Goal: Task Accomplishment & Management: Manage account settings

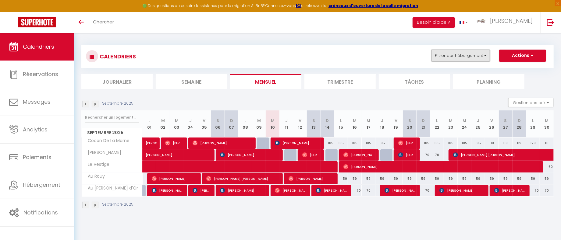
click at [465, 54] on button "Filtrer par hébergement" at bounding box center [460, 56] width 58 height 12
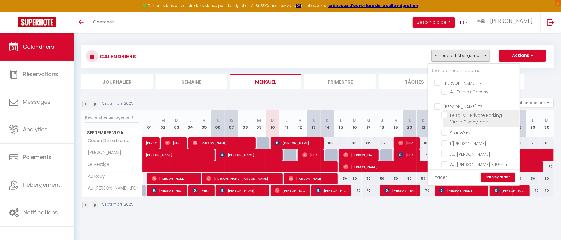
click at [445, 115] on input "LeBailly - Private Parking - 10min DisneyLand" at bounding box center [479, 115] width 76 height 6
checkbox input "true"
checkbox input "false"
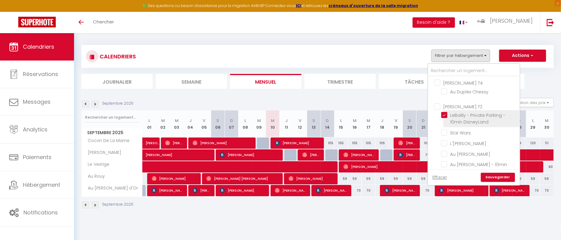
checkbox input "false"
checkbox input "true"
checkbox input "false"
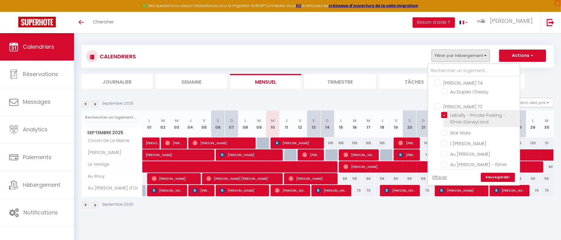
checkbox input "false"
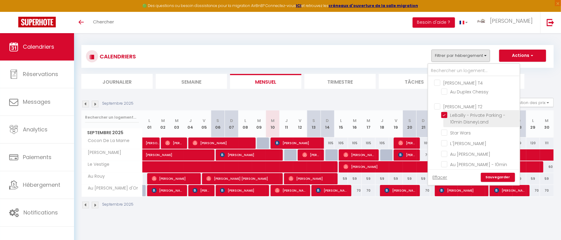
checkbox input "true"
checkbox input "false"
checkbox input "true"
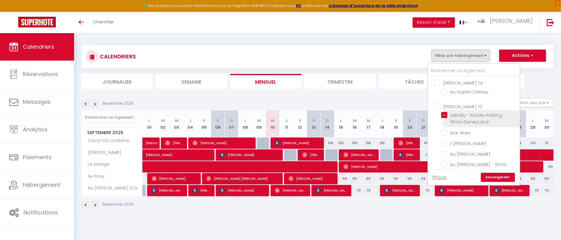
checkbox input "false"
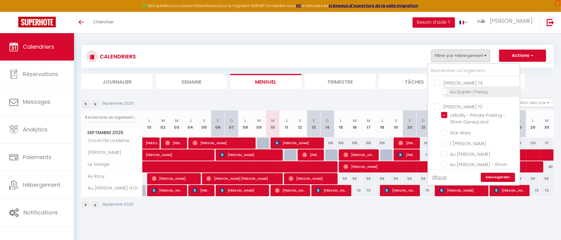
click at [446, 91] on input "Au Duplex Chessy" at bounding box center [479, 91] width 76 height 6
checkbox input "true"
checkbox input "false"
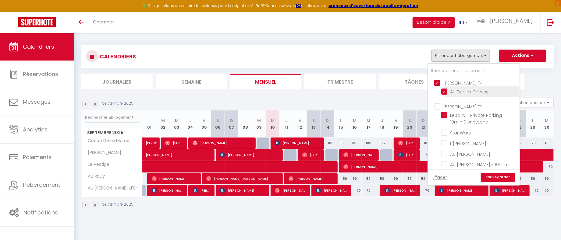
checkbox input "false"
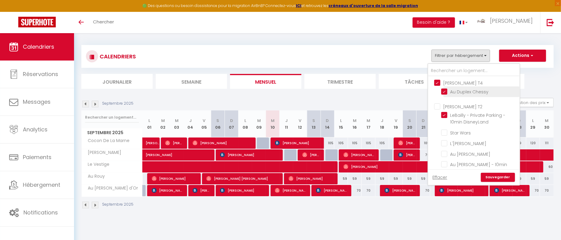
checkbox input "false"
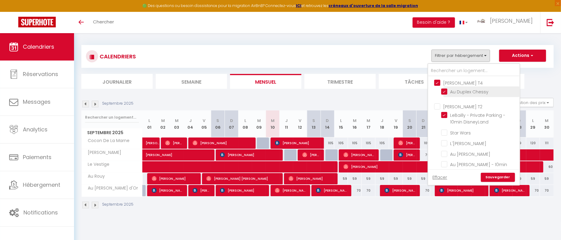
checkbox input "false"
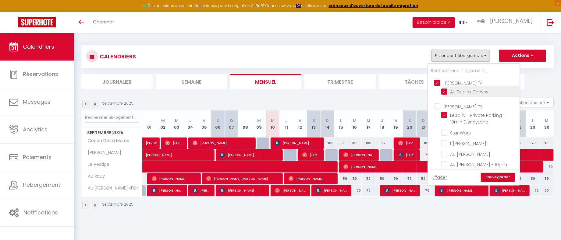
checkbox input "false"
click at [446, 131] on input "Star Wars" at bounding box center [479, 132] width 76 height 6
checkbox input "true"
checkbox input "false"
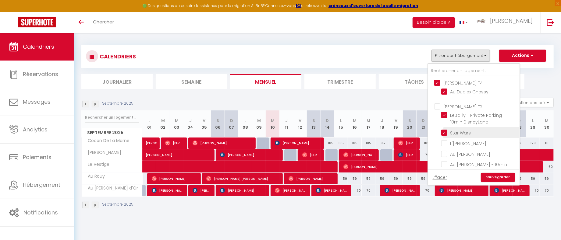
checkbox input "false"
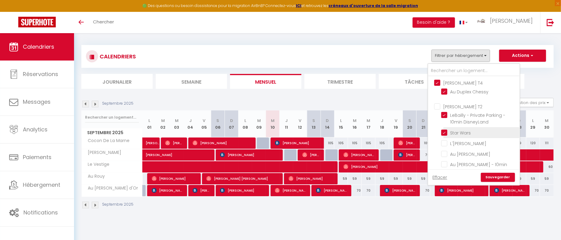
checkbox input "false"
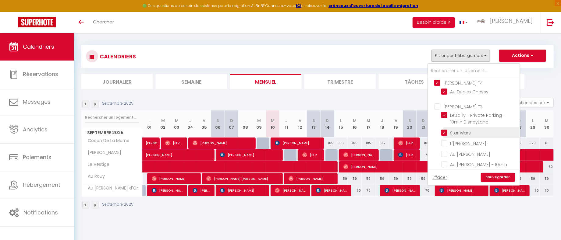
checkbox input "false"
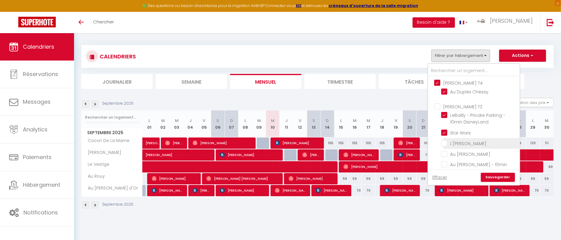
click at [446, 140] on input "L'[PERSON_NAME]" at bounding box center [479, 143] width 76 height 6
checkbox input "true"
checkbox input "false"
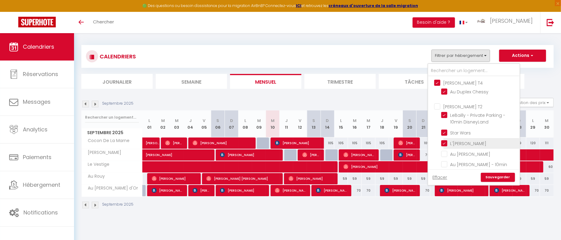
checkbox input "false"
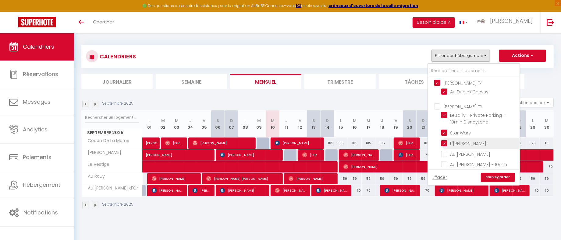
checkbox input "false"
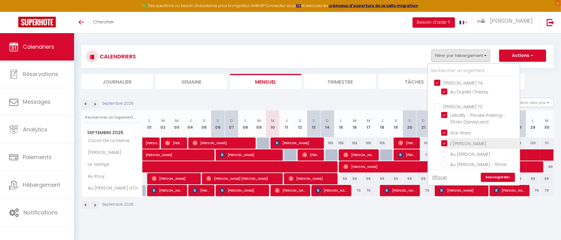
checkbox input "false"
click at [446, 153] on input "Au [PERSON_NAME]" at bounding box center [479, 154] width 76 height 6
checkbox input "true"
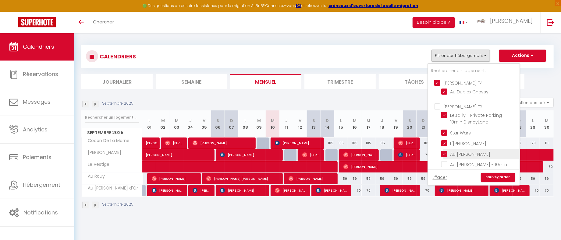
checkbox input "false"
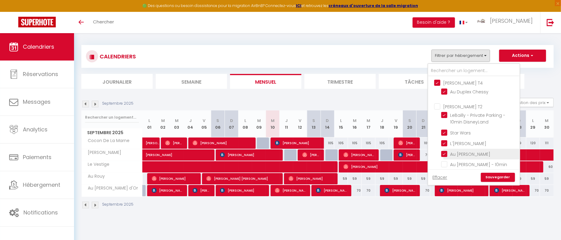
checkbox input "false"
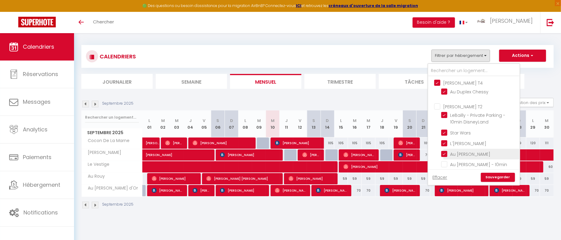
checkbox input "false"
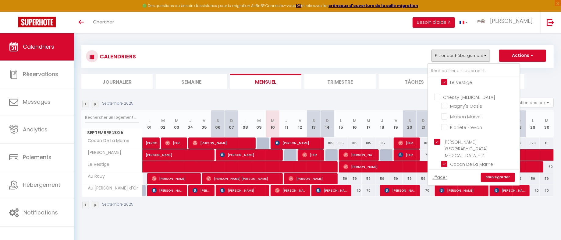
scroll to position [302, 0]
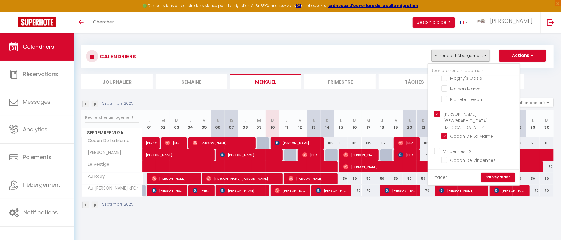
click at [451, 202] on input "Chic & Cosy - Noisy" at bounding box center [479, 205] width 76 height 6
checkbox input "true"
checkbox input "false"
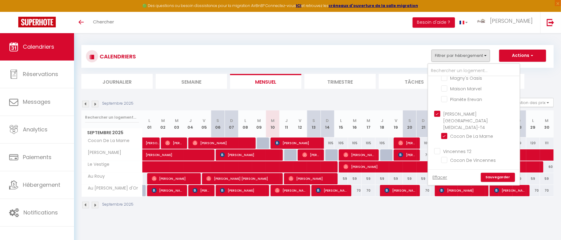
checkbox input "false"
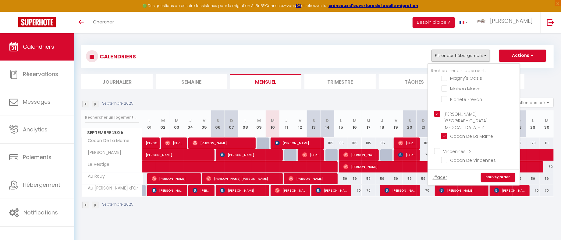
checkbox input "false"
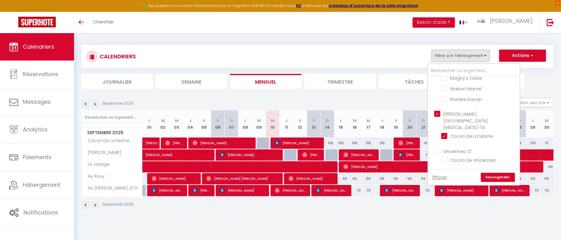
checkbox input "false"
click at [446, 181] on input "Villa Parc - Serris" at bounding box center [479, 184] width 76 height 6
checkbox input "true"
checkbox input "false"
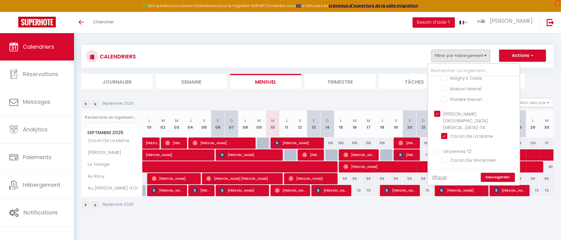
checkbox input "false"
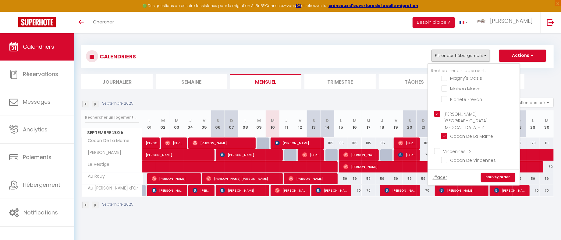
checkbox input "false"
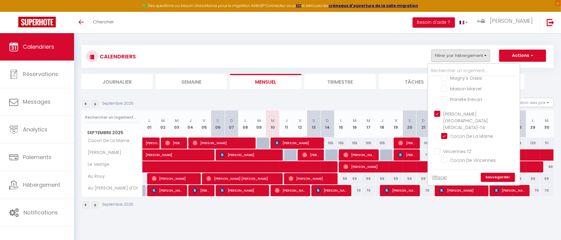
checkbox input "false"
click at [507, 177] on link "Sauvegarder" at bounding box center [498, 177] width 34 height 9
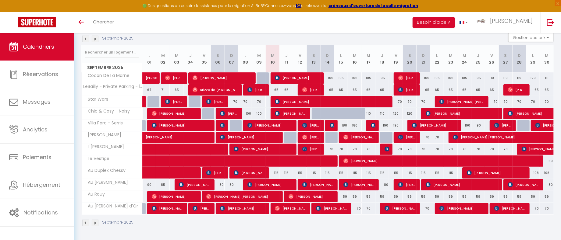
scroll to position [0, 0]
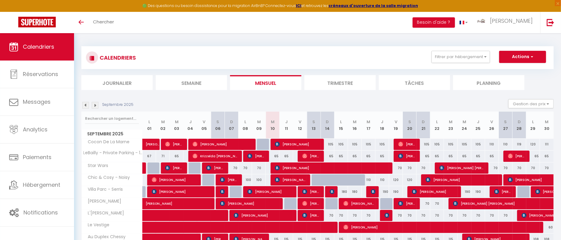
click at [339, 81] on li "Trimestre" at bounding box center [339, 82] width 71 height 15
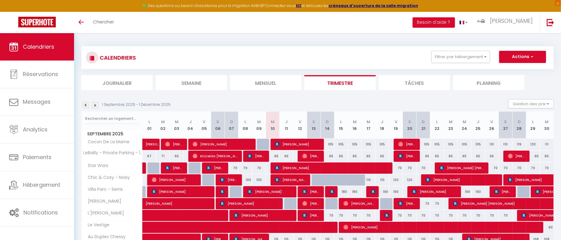
click at [97, 105] on img at bounding box center [95, 105] width 7 height 7
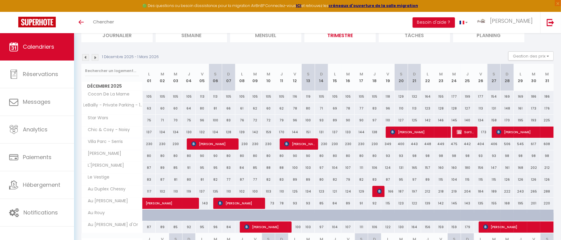
scroll to position [50, 0]
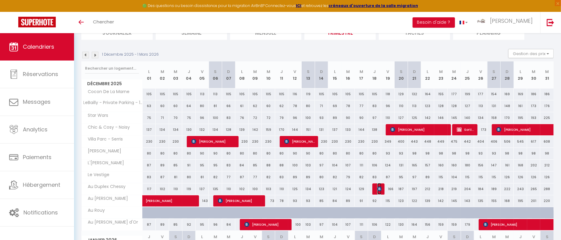
click at [377, 188] on img at bounding box center [379, 189] width 5 height 5
select select "OK"
select select "KO"
select select "0"
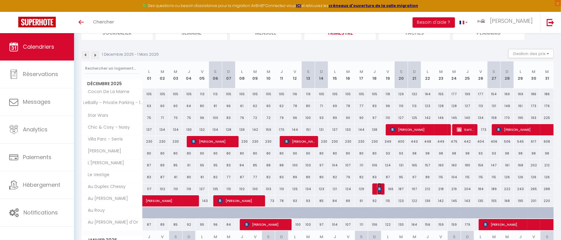
select select "1"
select select
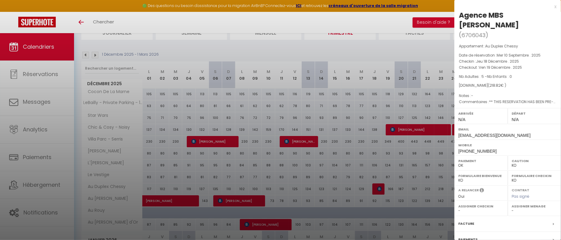
click at [555, 8] on div "x" at bounding box center [505, 6] width 102 height 7
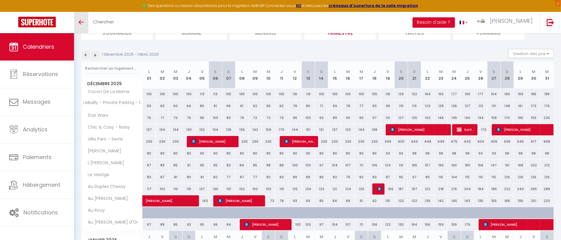
click at [84, 22] on link "Toggle menubar" at bounding box center [81, 22] width 14 height 21
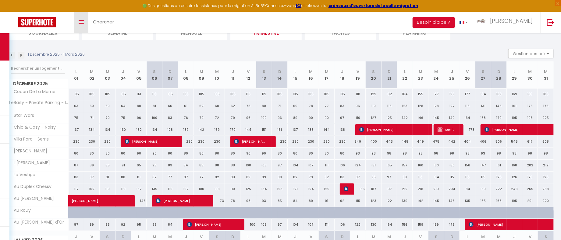
scroll to position [0, 0]
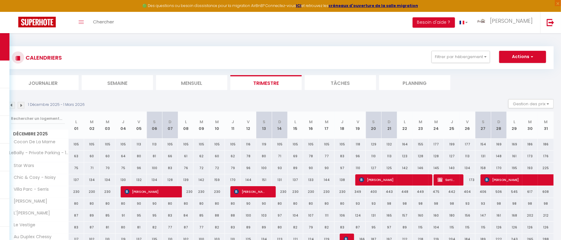
click at [14, 106] on img at bounding box center [11, 105] width 7 height 7
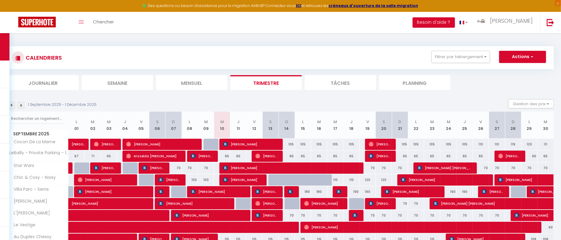
click at [14, 106] on img at bounding box center [11, 105] width 7 height 7
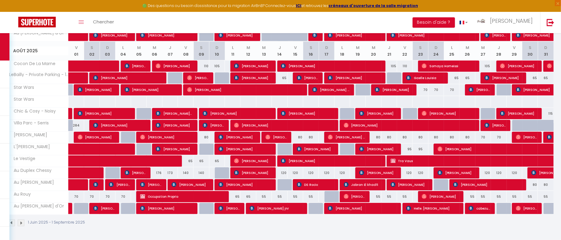
scroll to position [429, 0]
click at [90, 171] on span at bounding box center [92, 174] width 28 height 12
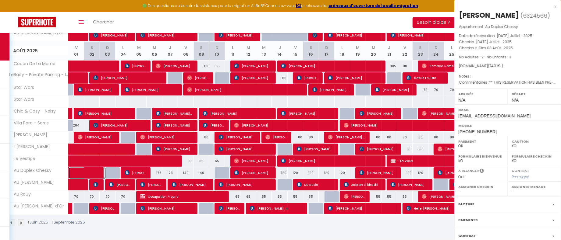
select select "OK"
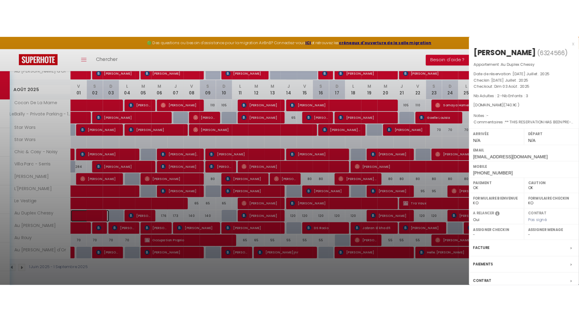
scroll to position [347, 0]
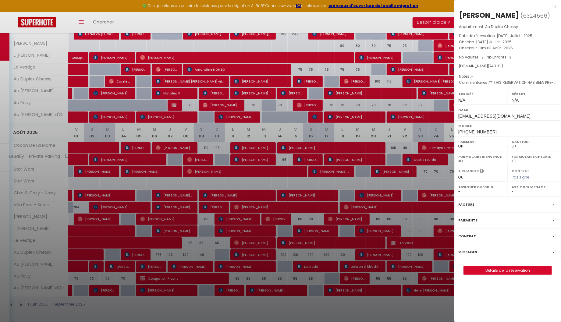
click at [555, 6] on div "x" at bounding box center [505, 6] width 102 height 7
